Goal: Information Seeking & Learning: Check status

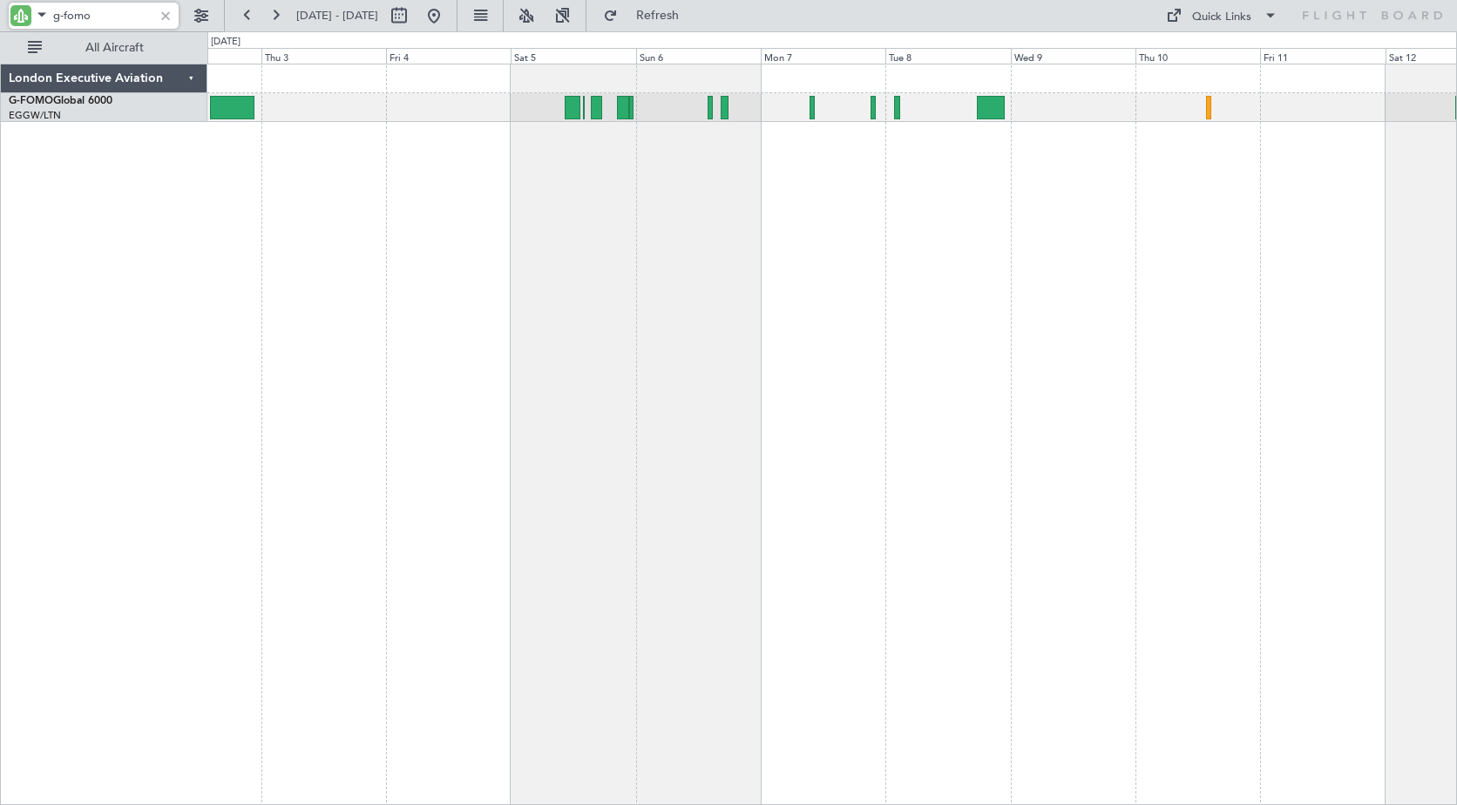
drag, startPoint x: 99, startPoint y: 11, endPoint x: 6, endPoint y: 11, distance: 93.2
click at [6, 11] on div "g-fomo" at bounding box center [112, 15] width 224 height 31
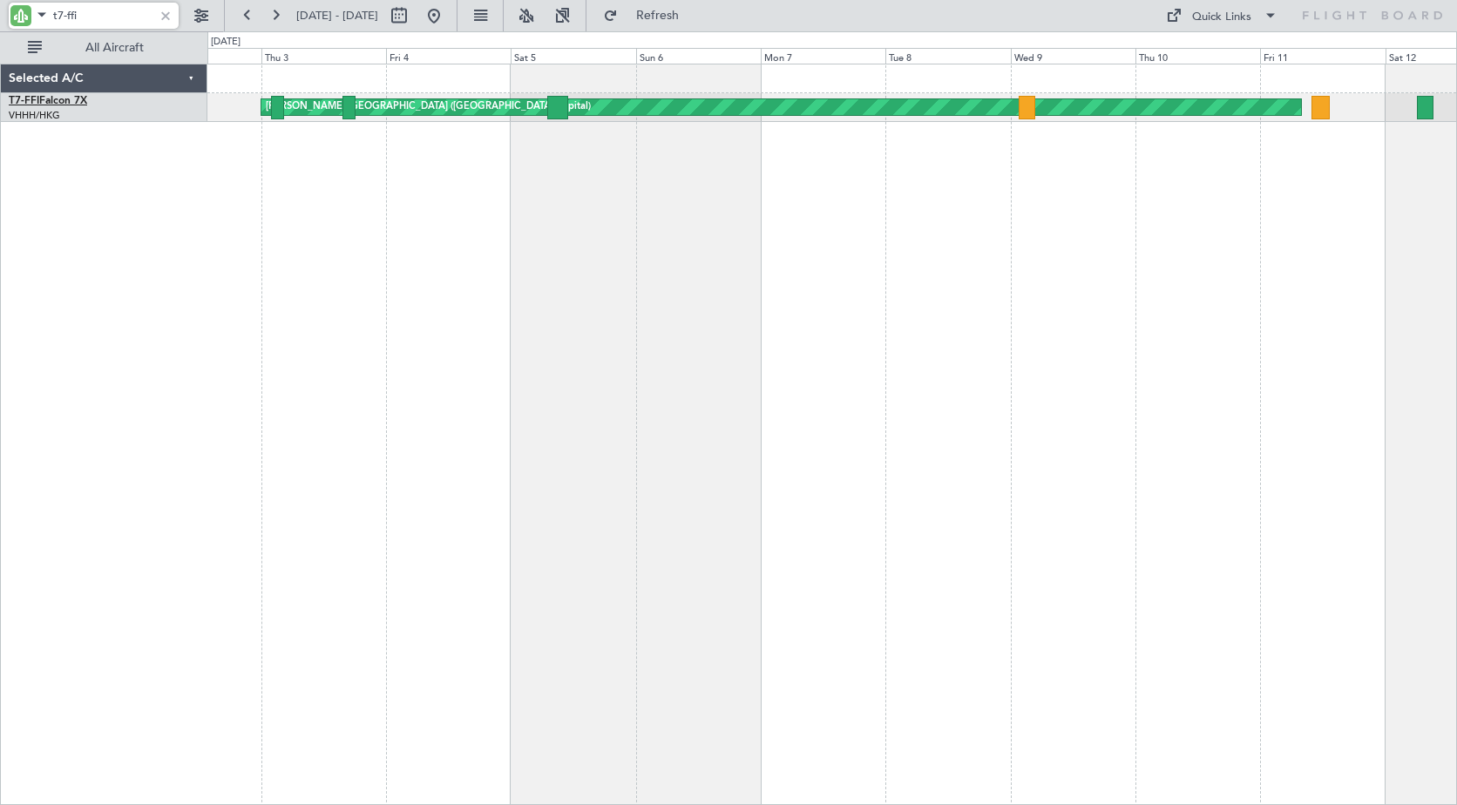
click at [50, 102] on link "T7-FFI Falcon 7X" at bounding box center [48, 101] width 78 height 10
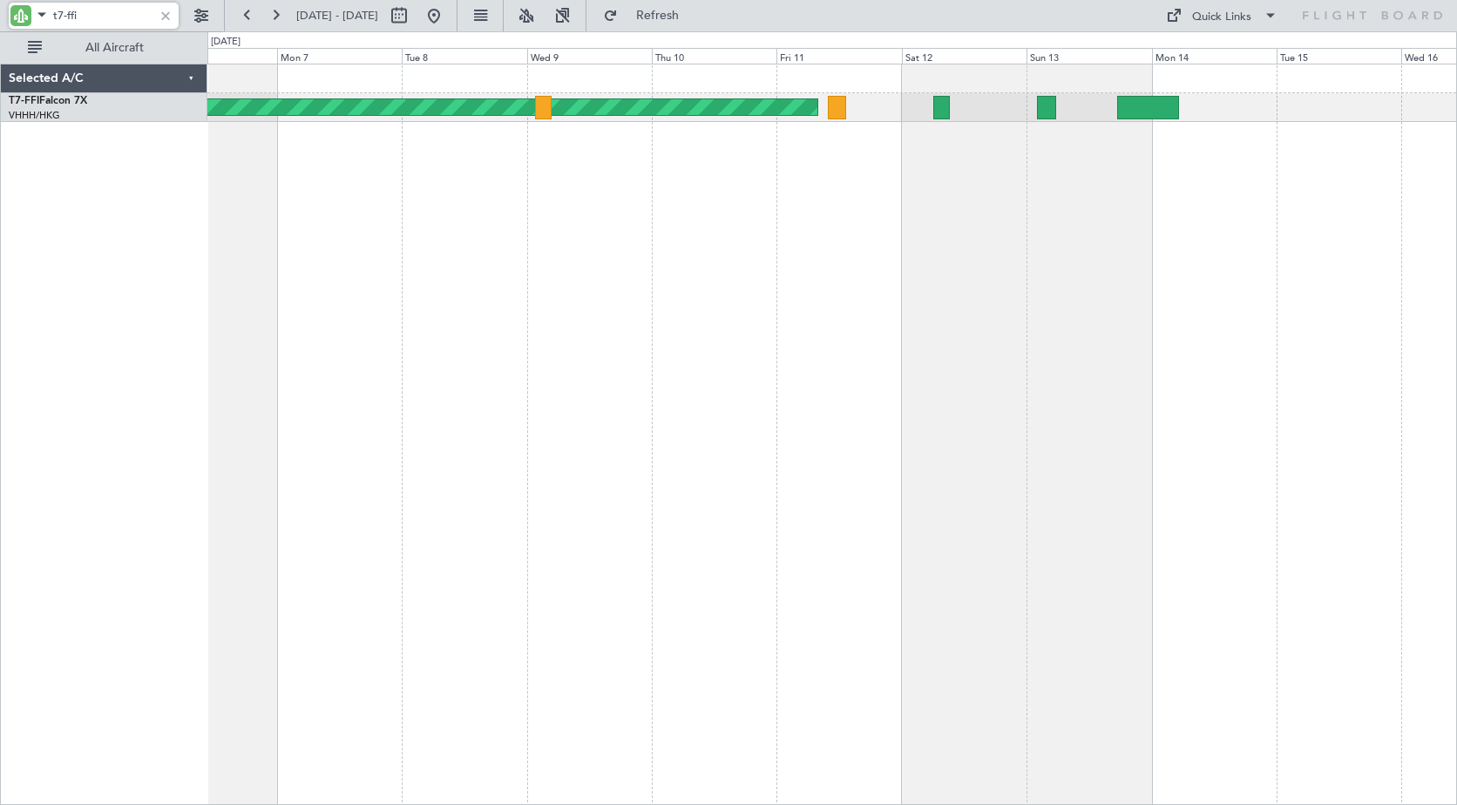
click at [288, 244] on div "Planned Maint Tianjin ([GEOGRAPHIC_DATA]) [PERSON_NAME] [GEOGRAPHIC_DATA] ([GEO…" at bounding box center [832, 435] width 1250 height 742
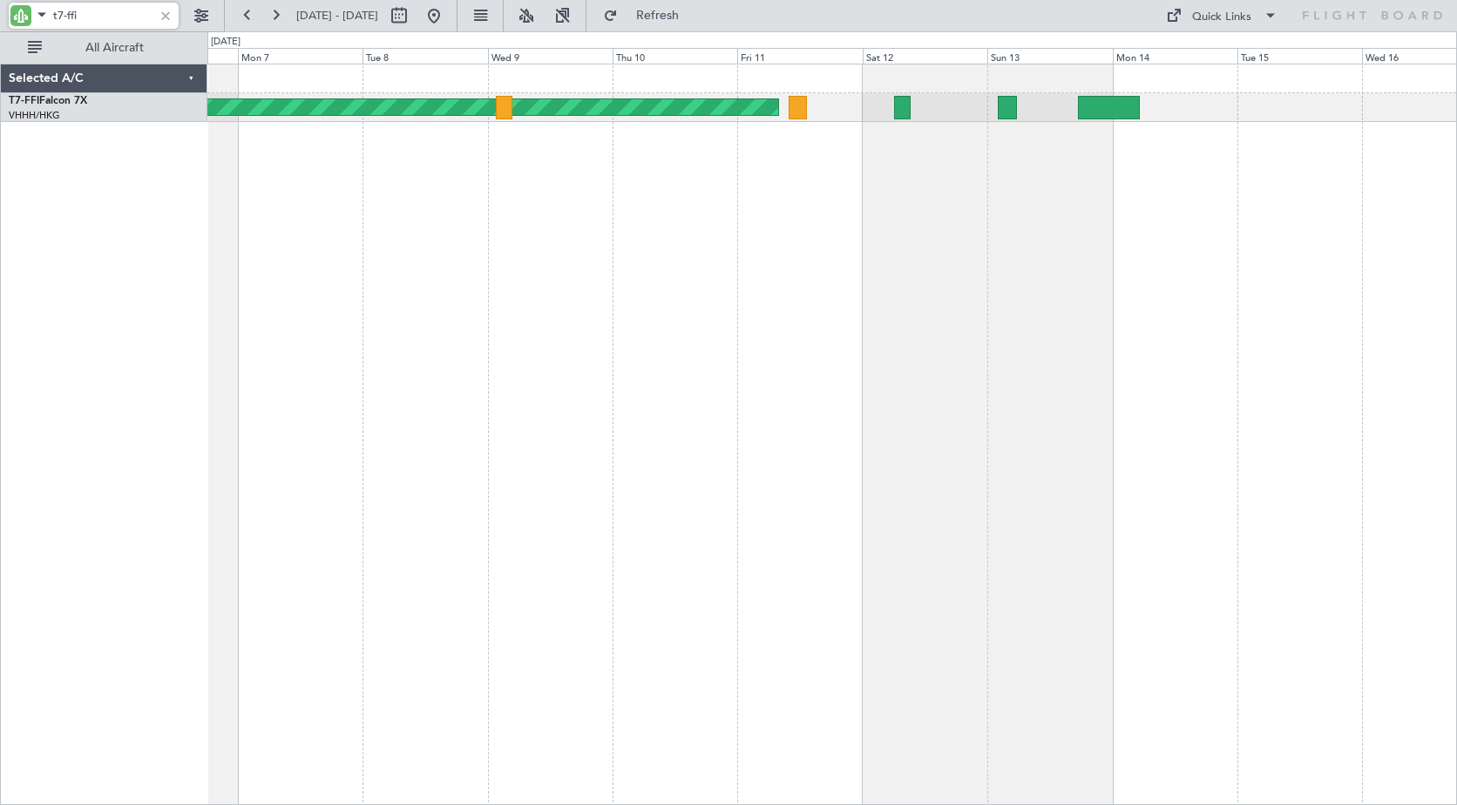
drag, startPoint x: 92, startPoint y: 15, endPoint x: 18, endPoint y: -5, distance: 75.9
click at [18, 0] on html "t7-ffi [DATE] - [DATE] Refresh Quick Links All Aircraft Planned Maint Tianjin (…" at bounding box center [728, 402] width 1457 height 805
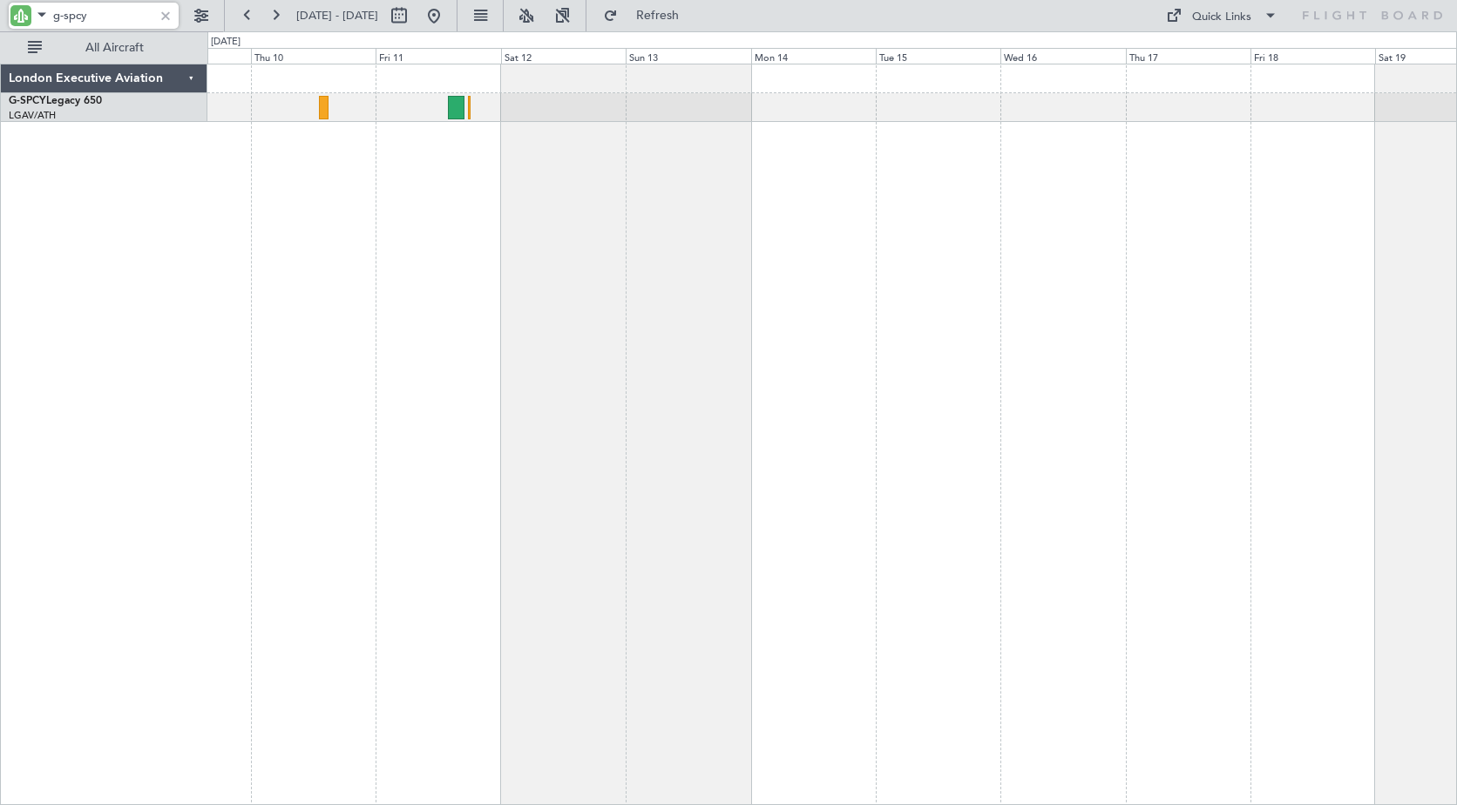
click at [491, 181] on div at bounding box center [832, 435] width 1250 height 742
drag, startPoint x: 106, startPoint y: 15, endPoint x: 28, endPoint y: -2, distance: 80.2
click at [28, 0] on html "g-spcy [DATE] - [DATE] Refresh Quick Links All Aircraft London Executive Aviati…" at bounding box center [728, 402] width 1457 height 805
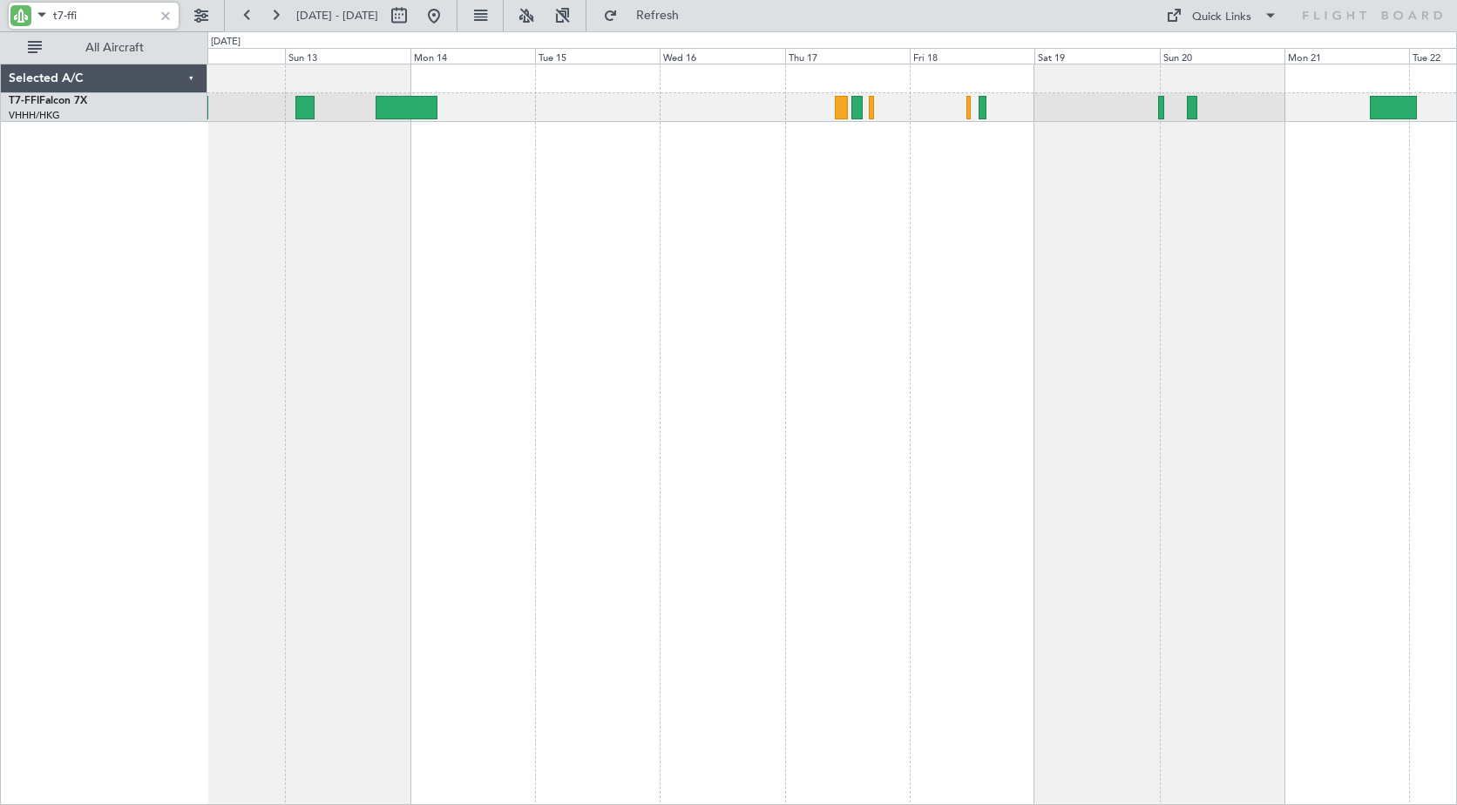
click at [359, 210] on div "[PERSON_NAME] [GEOGRAPHIC_DATA] ([GEOGRAPHIC_DATA] Capital) Planned Maint Tianj…" at bounding box center [832, 435] width 1250 height 742
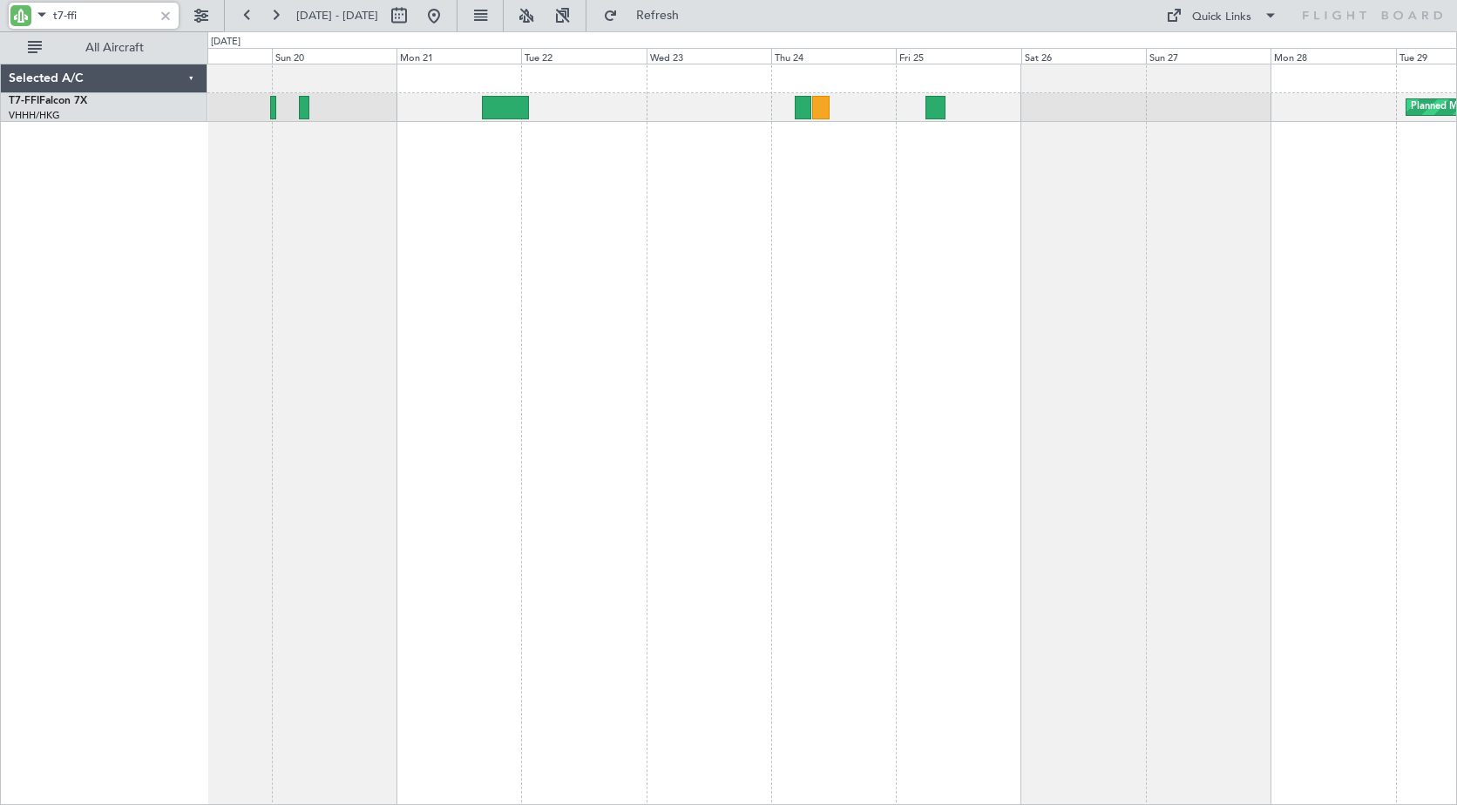
click at [321, 193] on div "Planned Maint [GEOGRAPHIC_DATA] ([GEOGRAPHIC_DATA] Intl)" at bounding box center [832, 435] width 1250 height 742
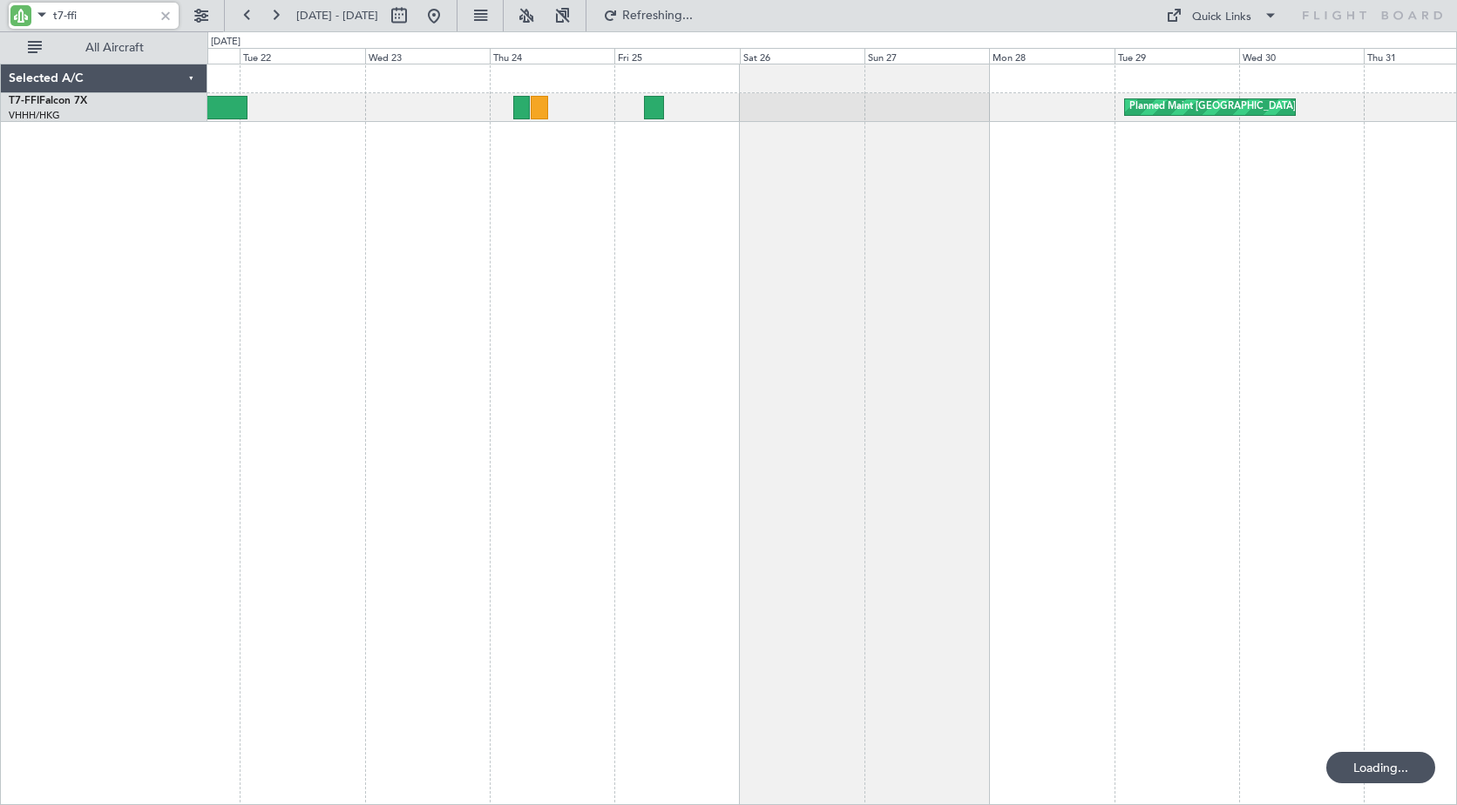
click at [494, 198] on div "Planned Maint [GEOGRAPHIC_DATA] ([GEOGRAPHIC_DATA] Intl) Planned Maint Geneva (…" at bounding box center [832, 435] width 1250 height 742
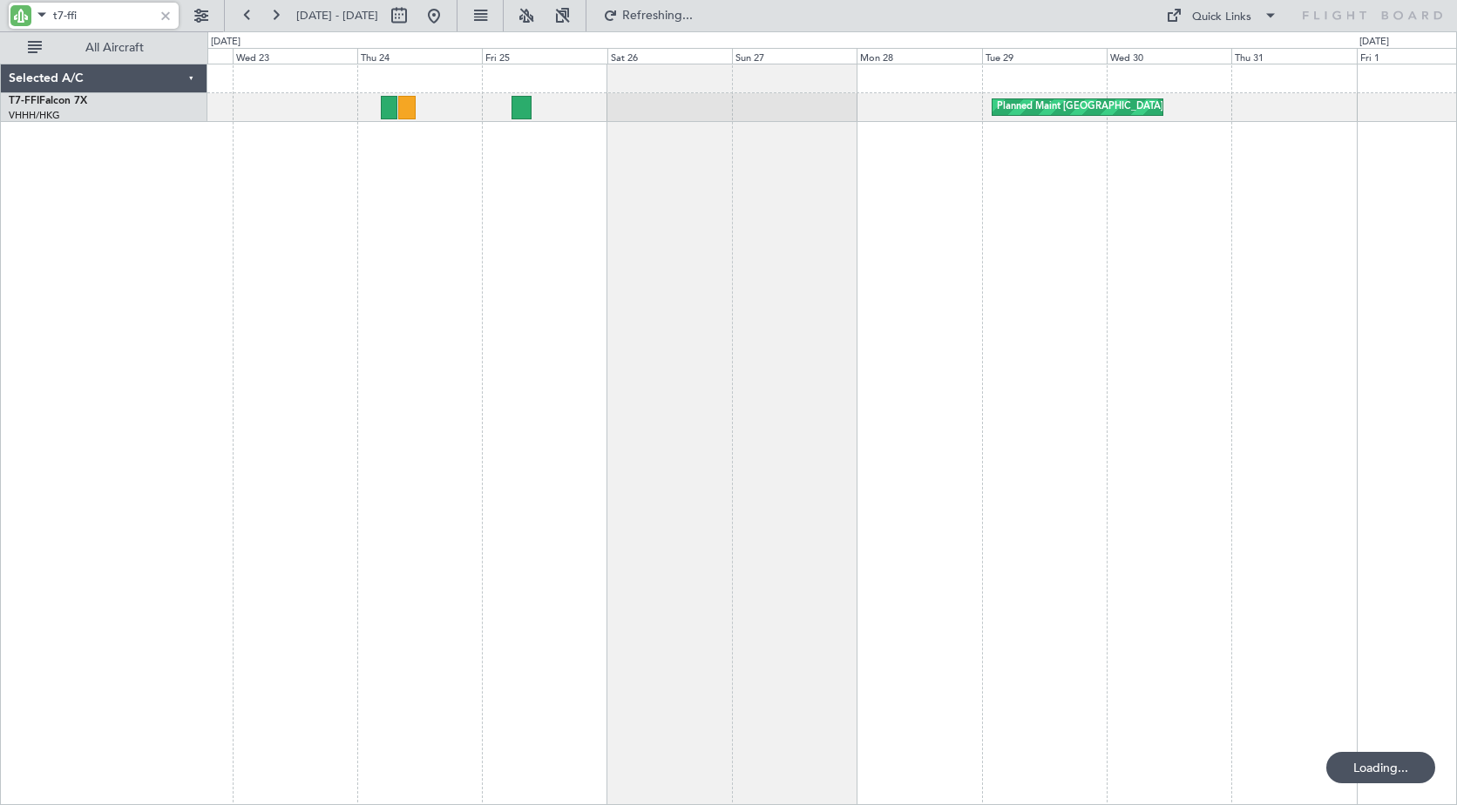
click at [844, 190] on div "Planned Maint [GEOGRAPHIC_DATA] ([GEOGRAPHIC_DATA] Intl) Planned Maint Geneva (…" at bounding box center [832, 435] width 1250 height 742
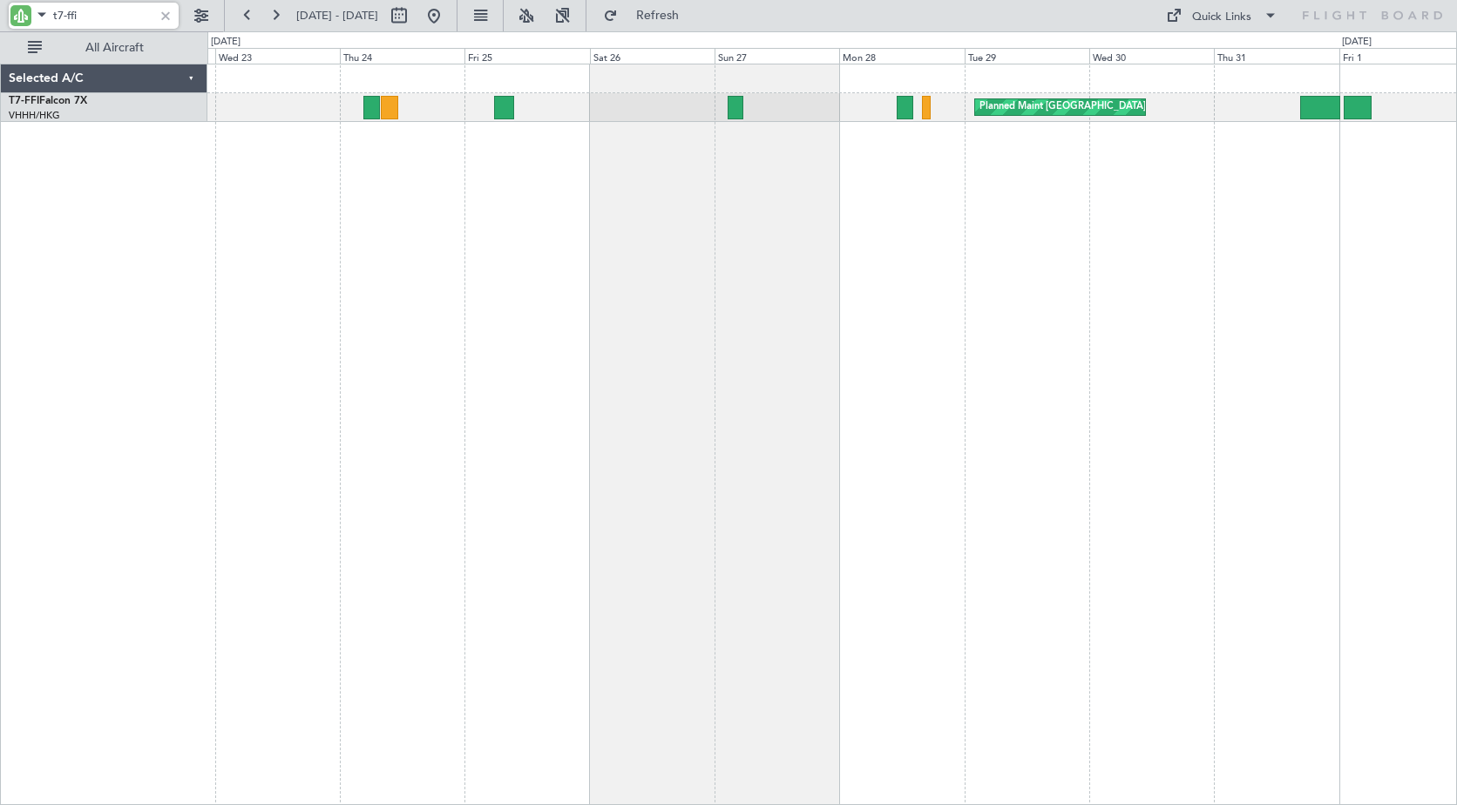
drag, startPoint x: 67, startPoint y: 15, endPoint x: 120, endPoint y: 17, distance: 53.2
click at [120, 17] on input "t7-ffi" at bounding box center [103, 16] width 100 height 26
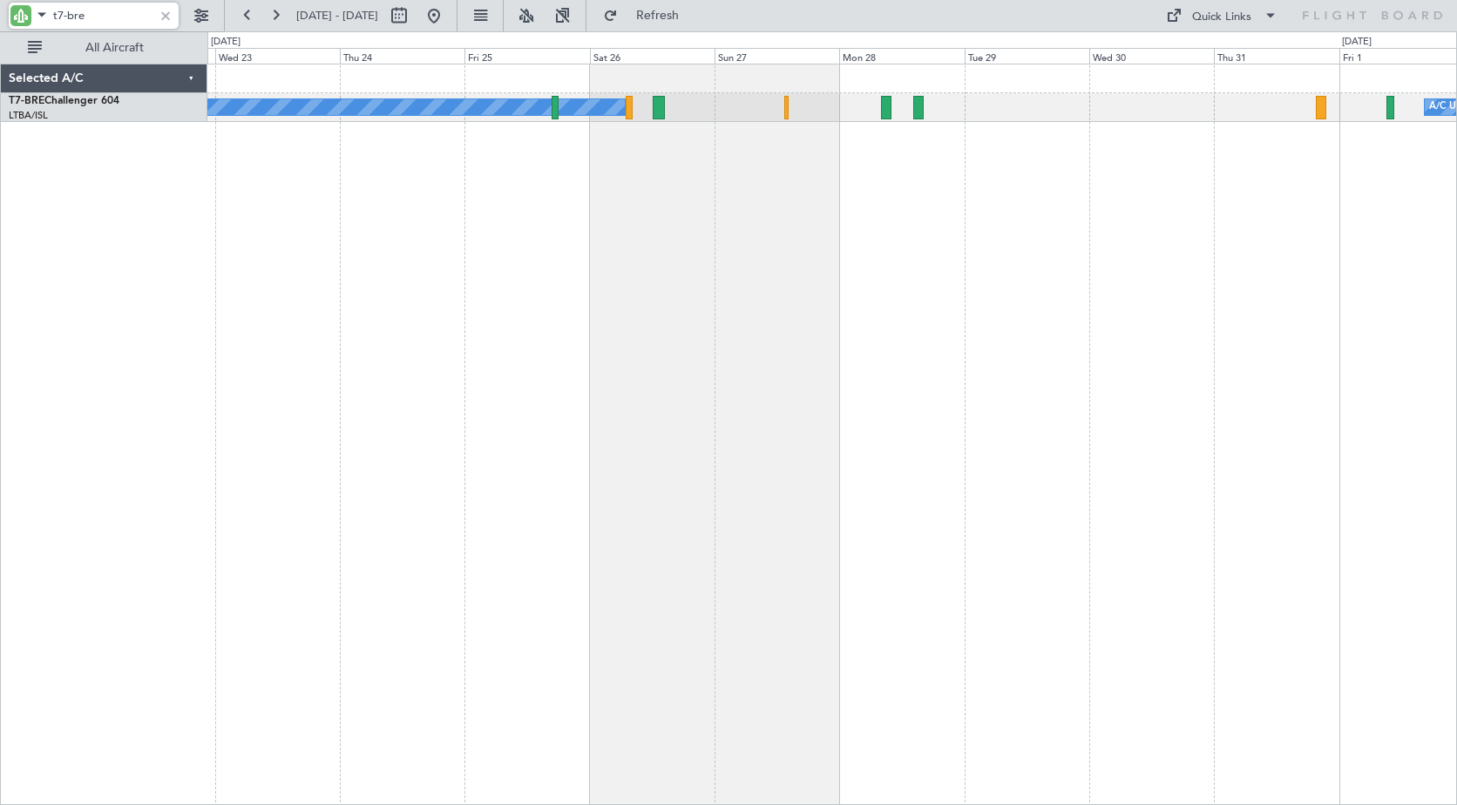
drag, startPoint x: 69, startPoint y: 15, endPoint x: 118, endPoint y: 21, distance: 49.2
click at [118, 21] on input "t7-bre" at bounding box center [103, 16] width 100 height 26
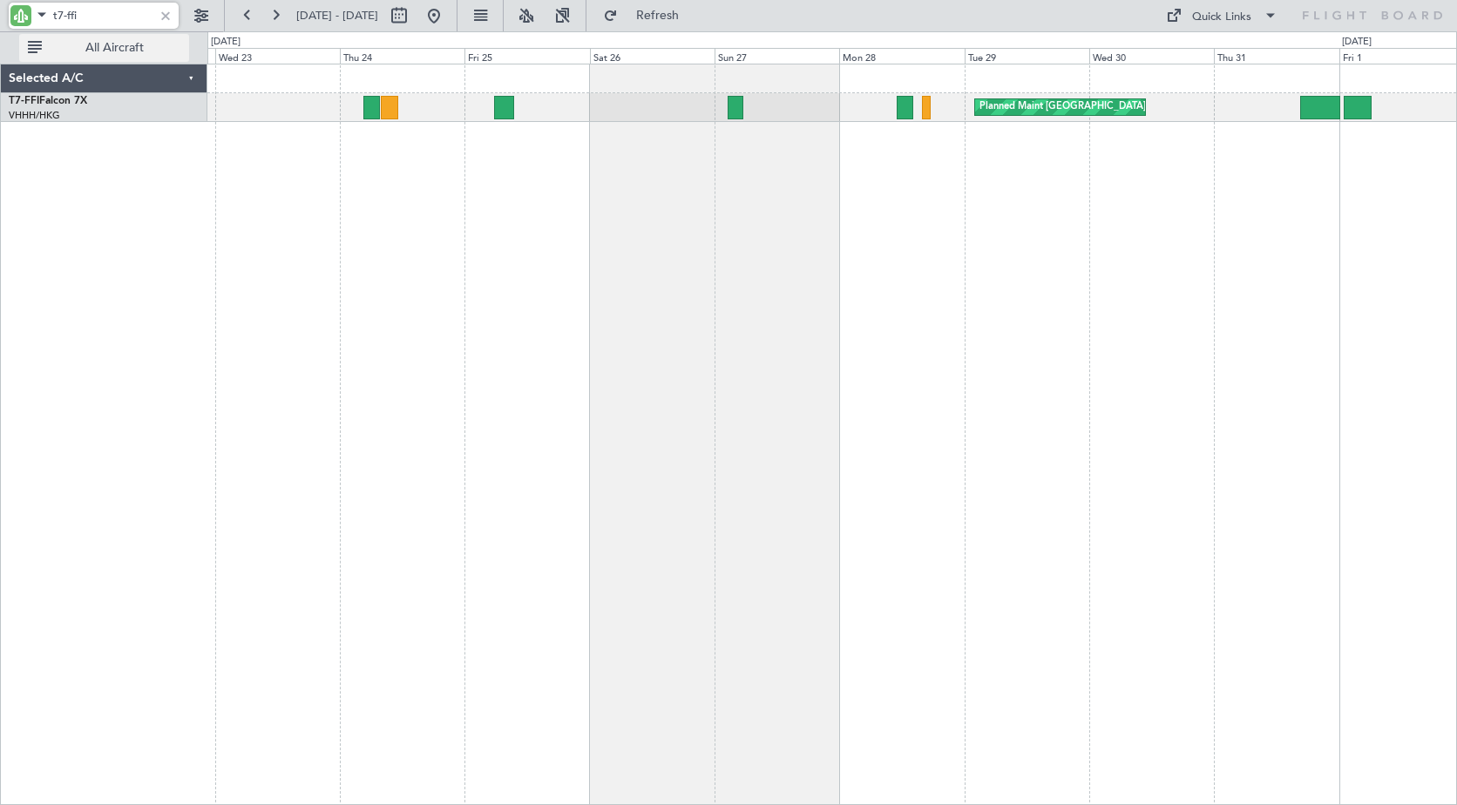
drag, startPoint x: 66, startPoint y: 17, endPoint x: 146, endPoint y: 34, distance: 82.0
click at [146, 31] on div "t7-ffi [DATE] - [DATE] Refresh Quick Links All Aircraft" at bounding box center [728, 15] width 1457 height 31
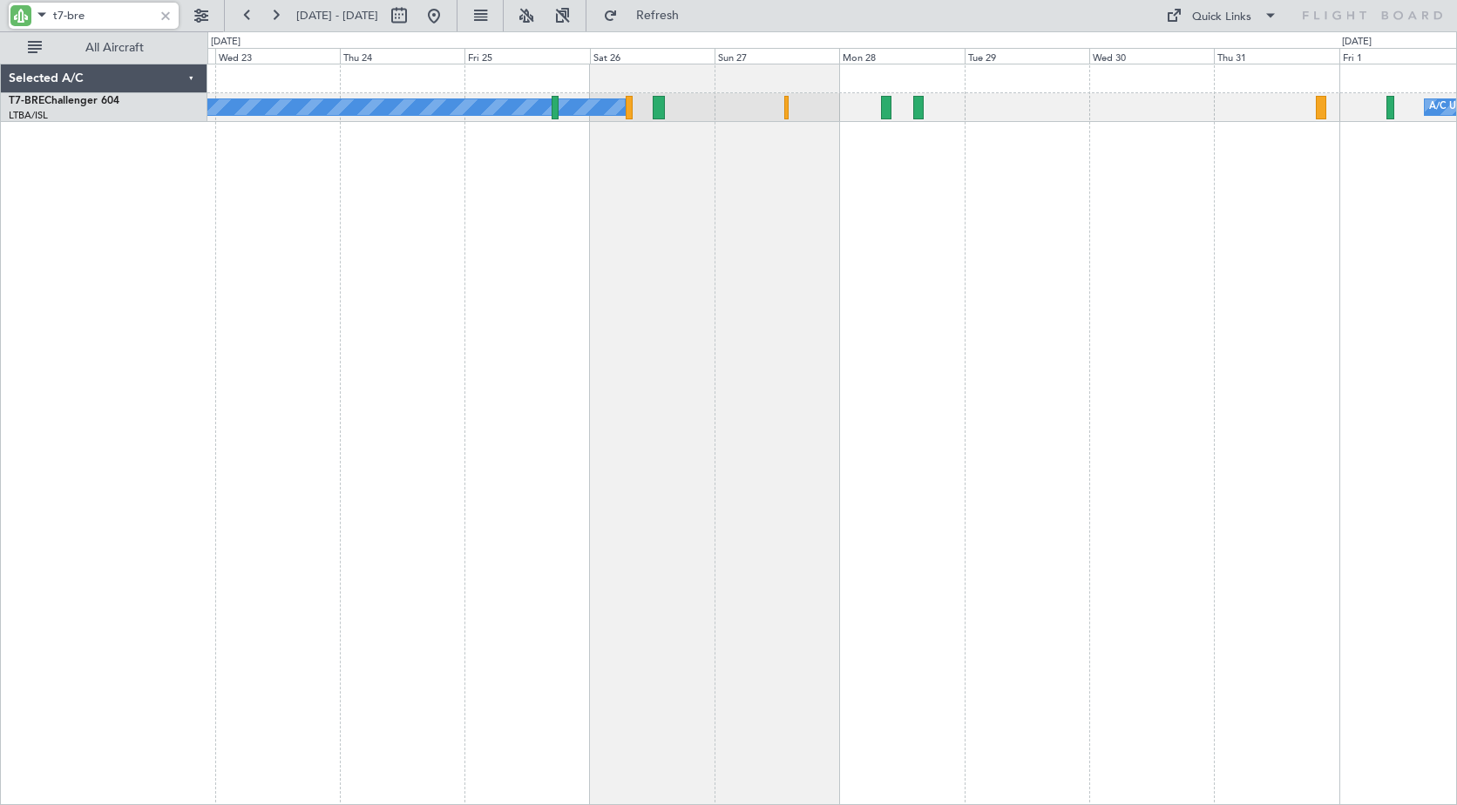
drag, startPoint x: 68, startPoint y: 12, endPoint x: 133, endPoint y: 15, distance: 65.4
click at [133, 15] on input "t7-bre" at bounding box center [103, 16] width 100 height 26
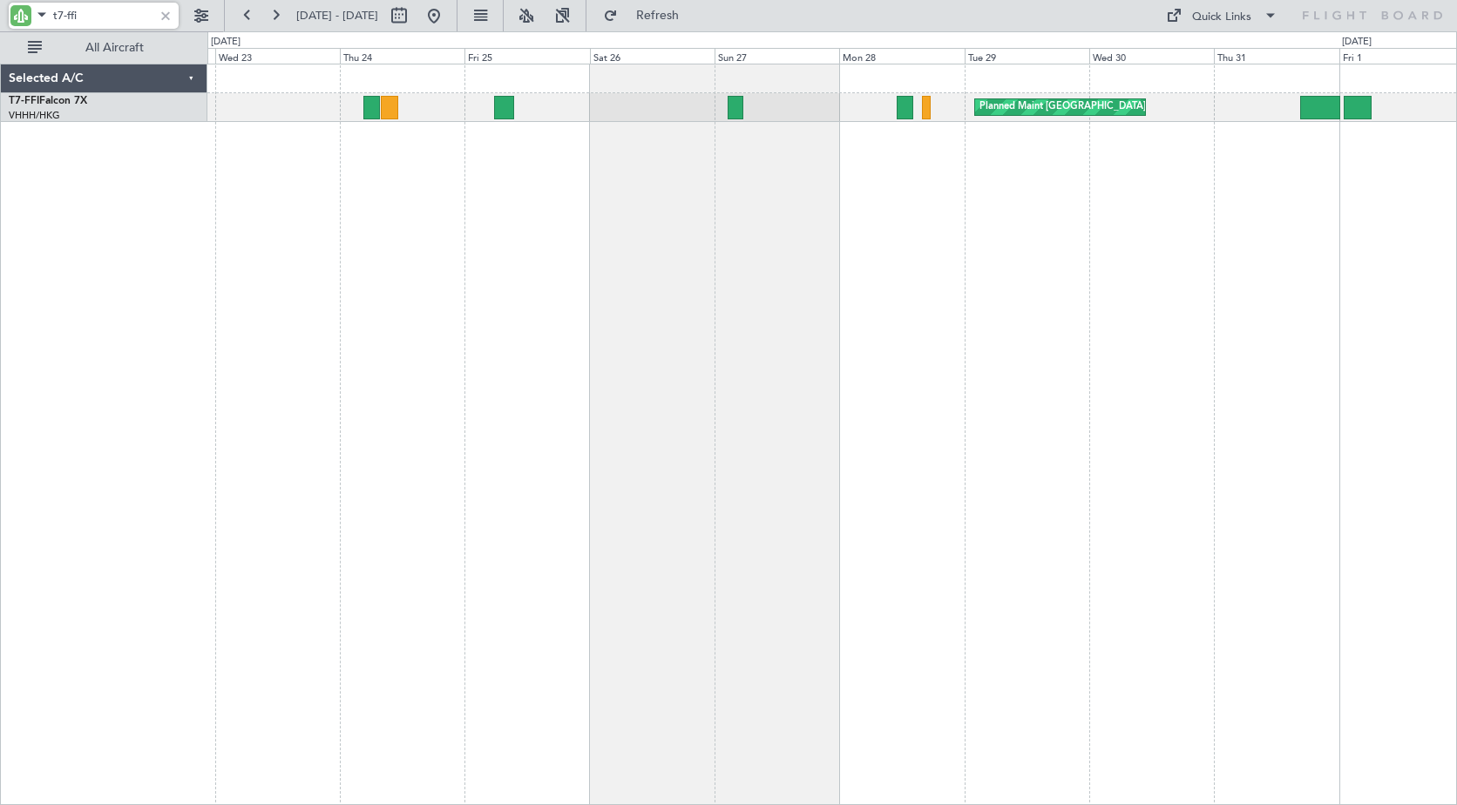
click at [143, 10] on input "t7-ffi" at bounding box center [103, 16] width 100 height 26
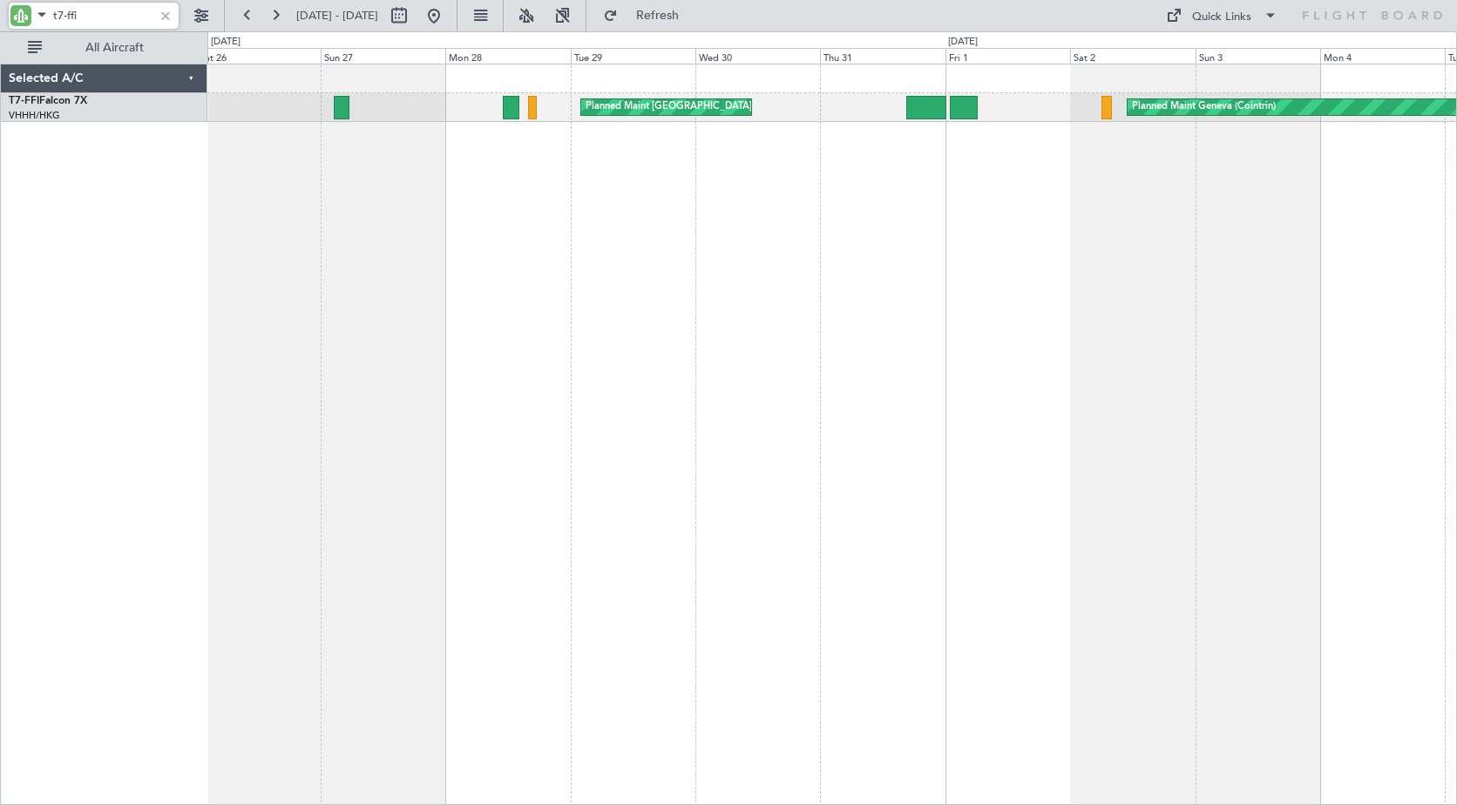
click at [687, 173] on div "Planned Maint [GEOGRAPHIC_DATA] ([GEOGRAPHIC_DATA] Intl) Planned Maint Geneva (…" at bounding box center [832, 435] width 1250 height 742
drag, startPoint x: 105, startPoint y: 21, endPoint x: -10, endPoint y: 0, distance: 116.9
click at [0, 0] on html "t7-ffi [DATE] - [DATE] Refresh Quick Links All Aircraft Planned Maint [GEOGRAPH…" at bounding box center [728, 402] width 1457 height 805
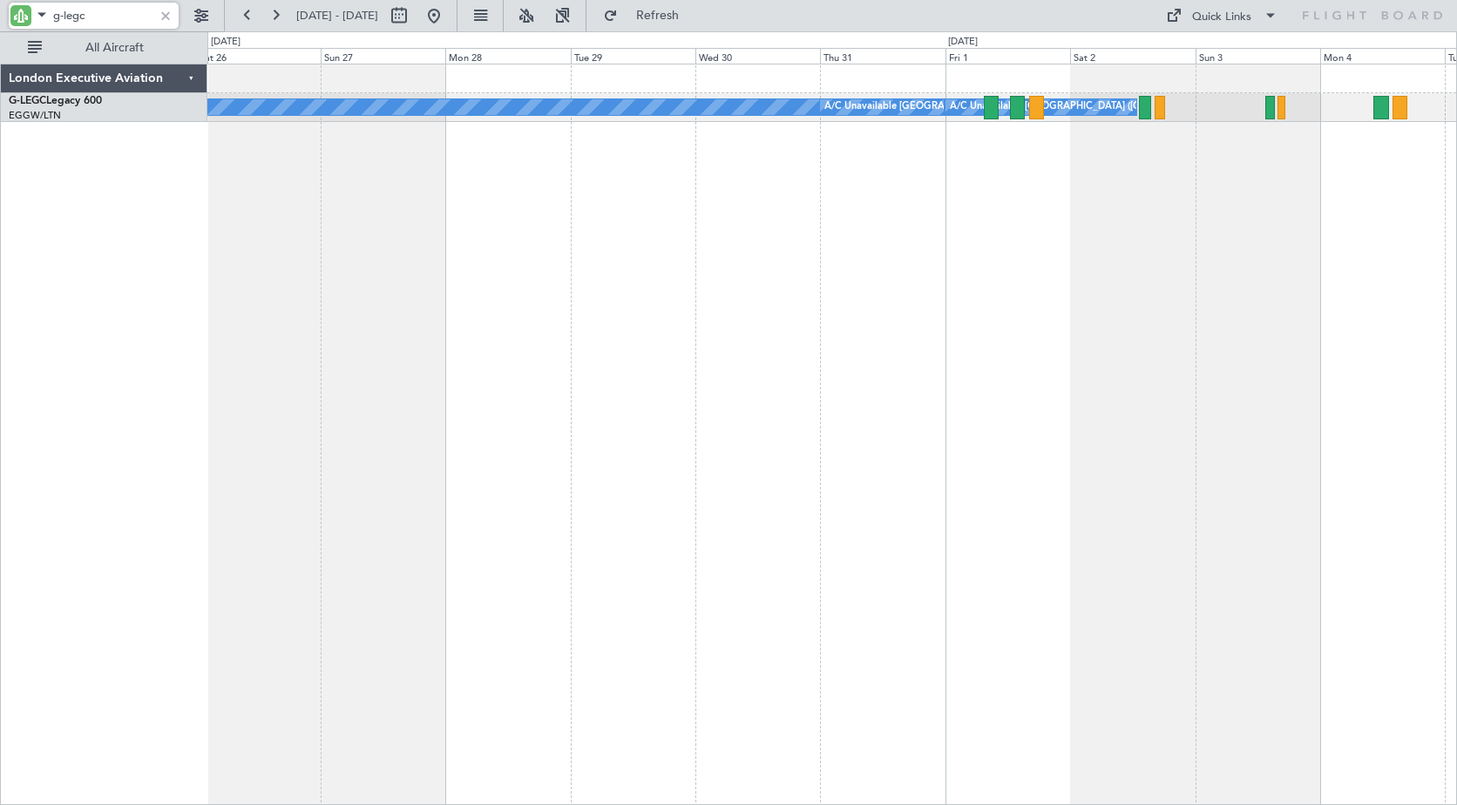
type input "g-legc"
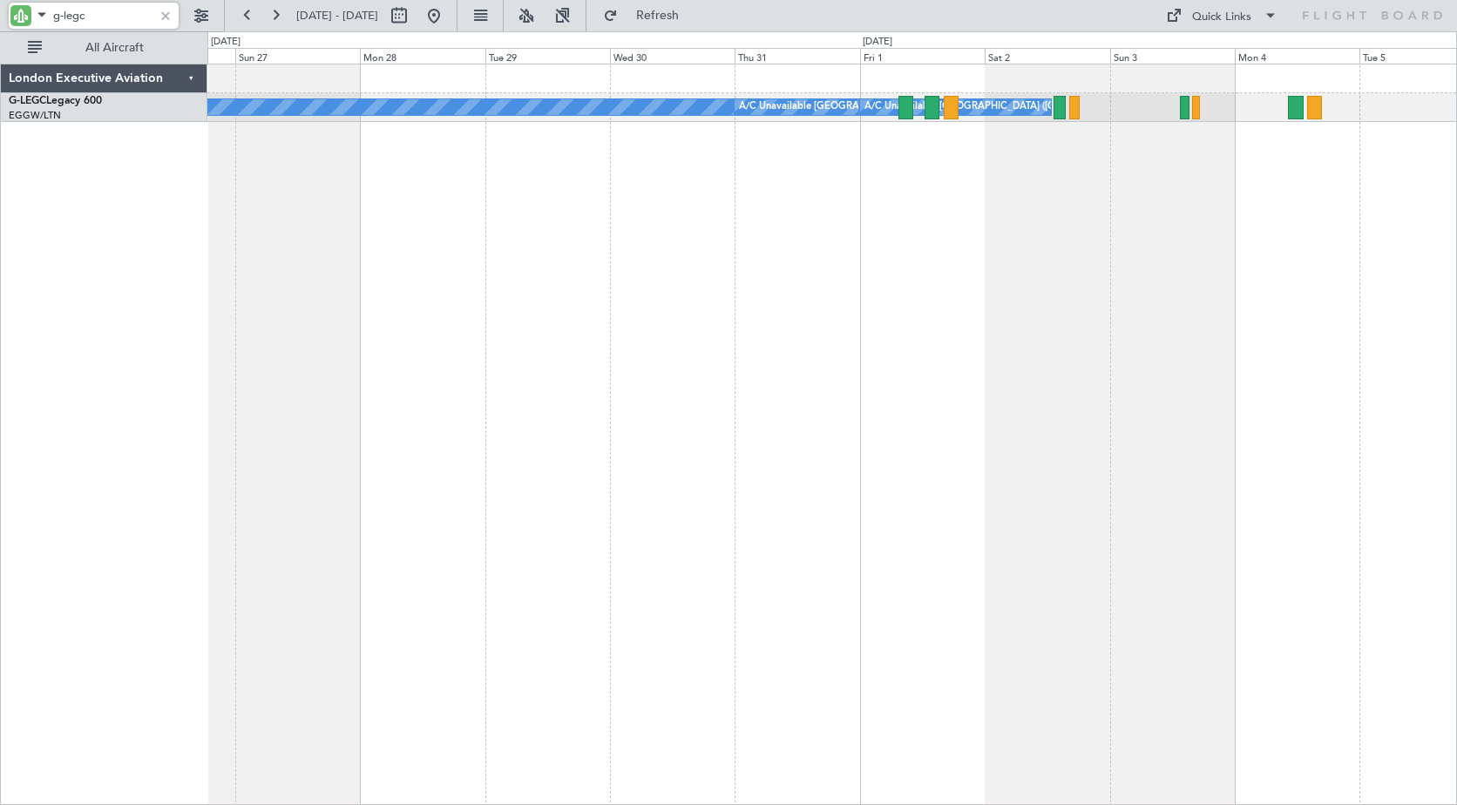
click at [807, 172] on div "A/C Unavailable [GEOGRAPHIC_DATA] ([GEOGRAPHIC_DATA]) A/C Unavailable [GEOGRAPH…" at bounding box center [832, 435] width 1250 height 742
